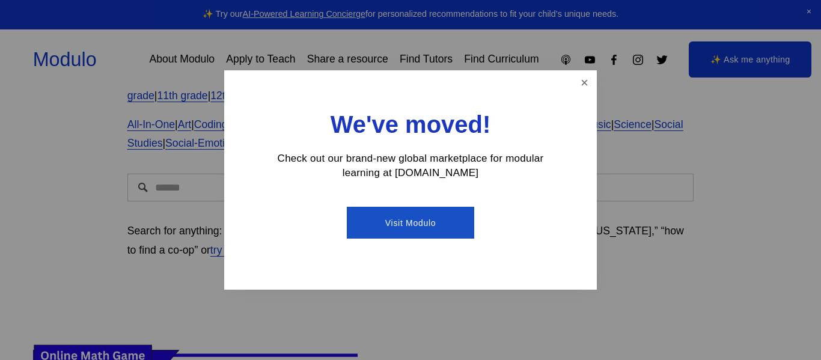
scroll to position [105, 0]
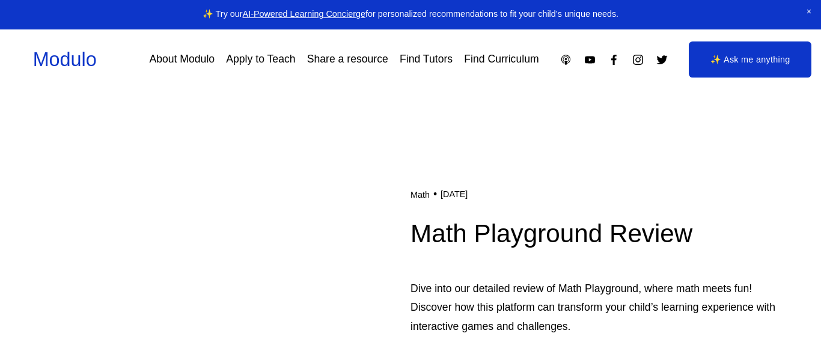
scroll to position [317, 0]
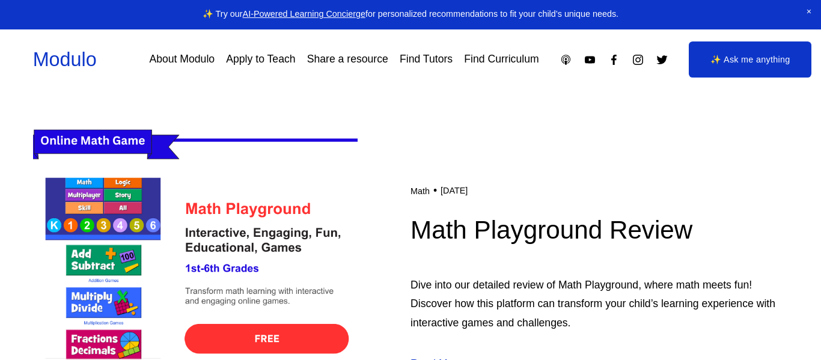
click at [163, 197] on img at bounding box center [195, 277] width 324 height 325
